Goal: Task Accomplishment & Management: Use online tool/utility

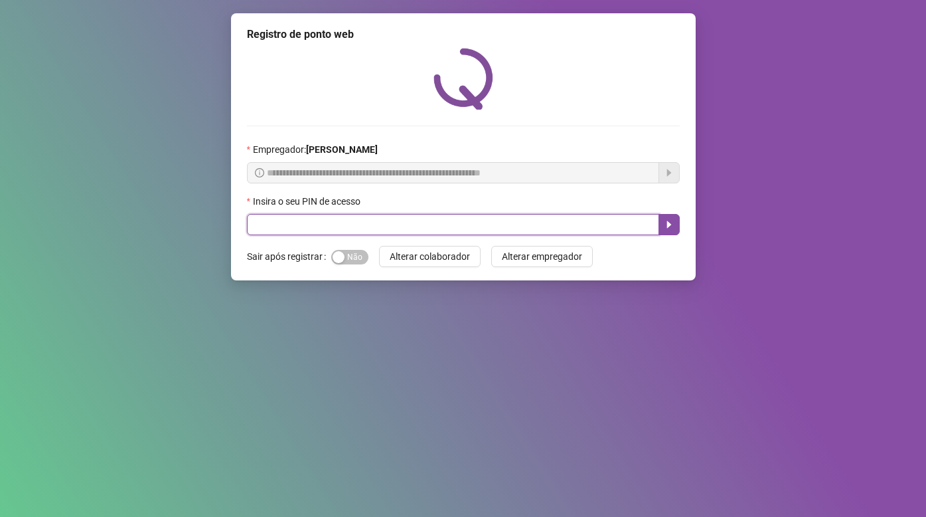
click at [335, 218] on input "text" at bounding box center [453, 224] width 412 height 21
type input "*****"
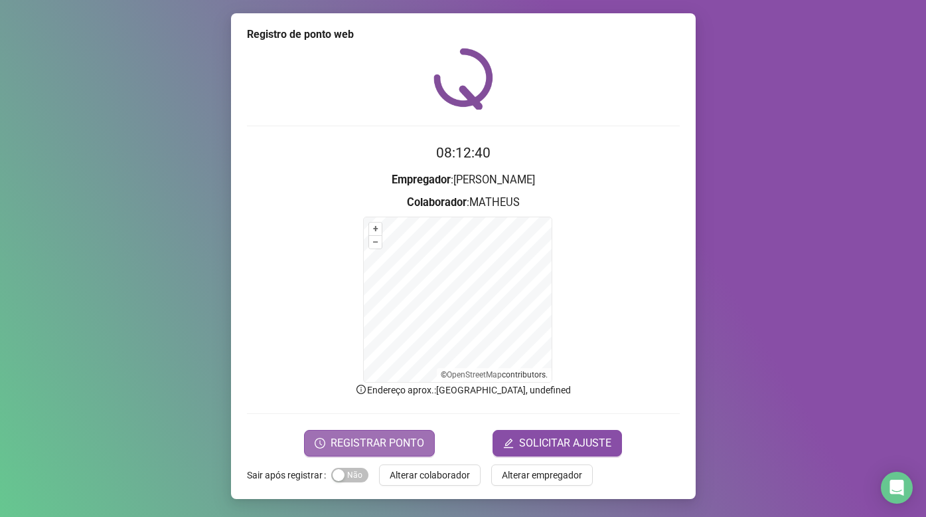
click at [350, 432] on button "REGISTRAR PONTO" at bounding box center [369, 443] width 131 height 27
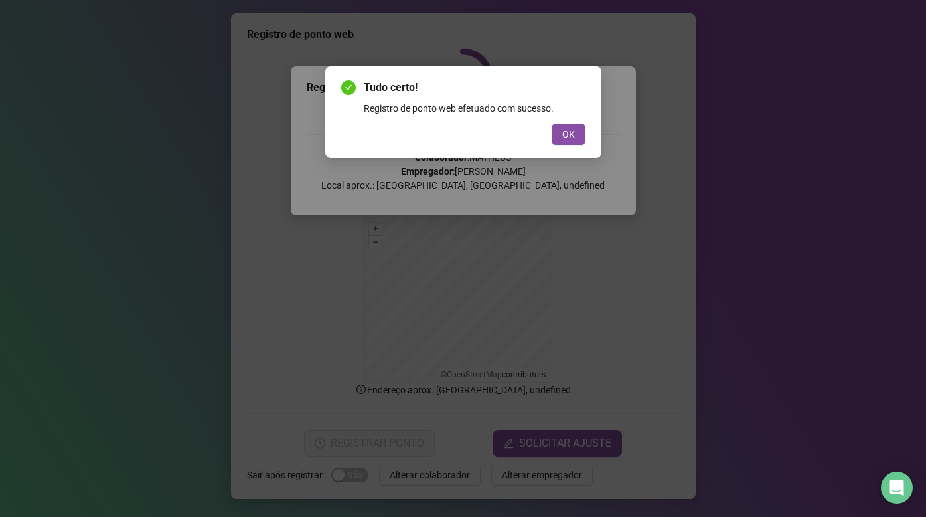
click at [548, 125] on div "OK" at bounding box center [463, 133] width 244 height 21
click at [582, 126] on button "OK" at bounding box center [569, 133] width 34 height 21
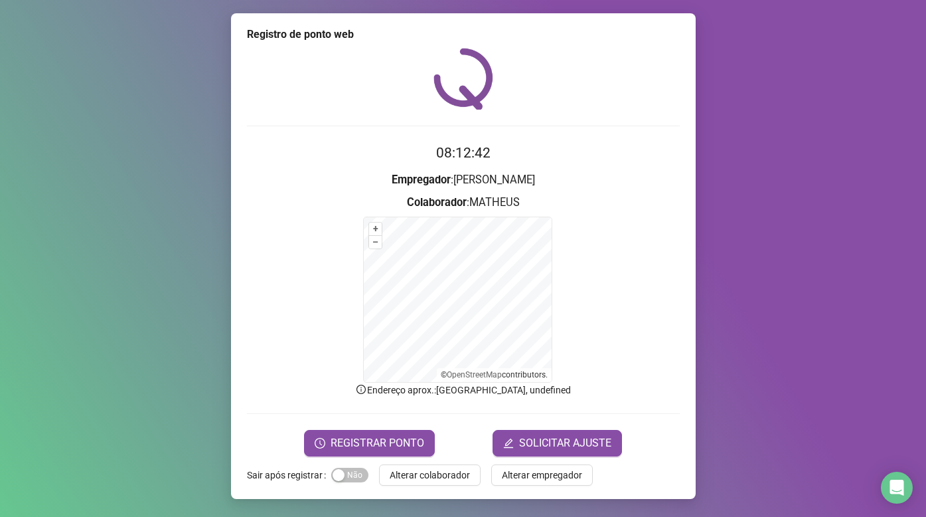
click at [649, 126] on div at bounding box center [463, 125] width 433 height 1
click at [601, 112] on div "08:12:44 Empregador : [PERSON_NAME] Colaborador : [PERSON_NAME] + – ⇧ › © OpenS…" at bounding box center [463, 252] width 433 height 408
click at [454, 55] on img at bounding box center [464, 79] width 60 height 62
